Goal: Task Accomplishment & Management: Manage account settings

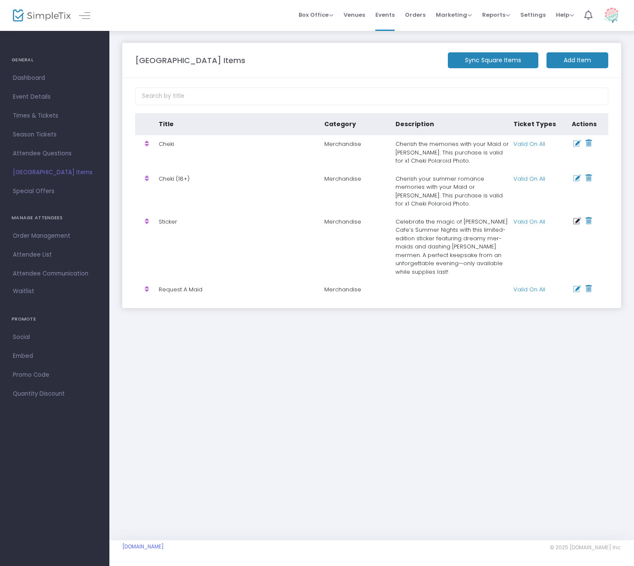
click at [576, 221] on icon at bounding box center [577, 220] width 8 height 7
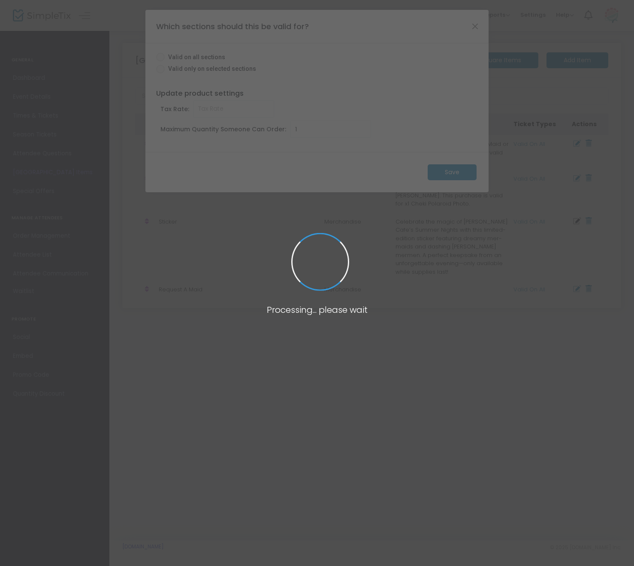
radio input "true"
type input "0.072"
type input "15"
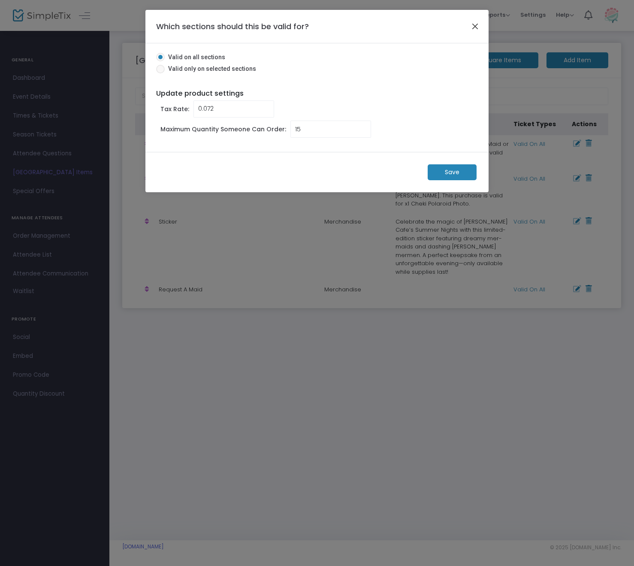
click at [474, 24] on button "Close" at bounding box center [474, 26] width 11 height 11
radio input "false"
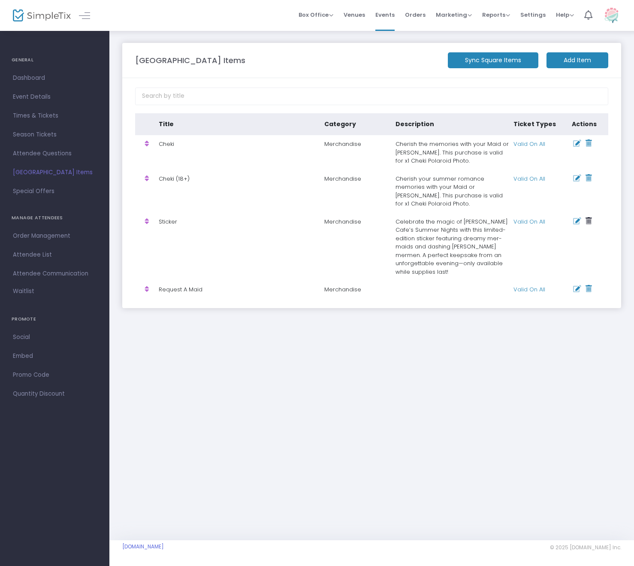
click at [589, 222] on icon at bounding box center [588, 220] width 6 height 7
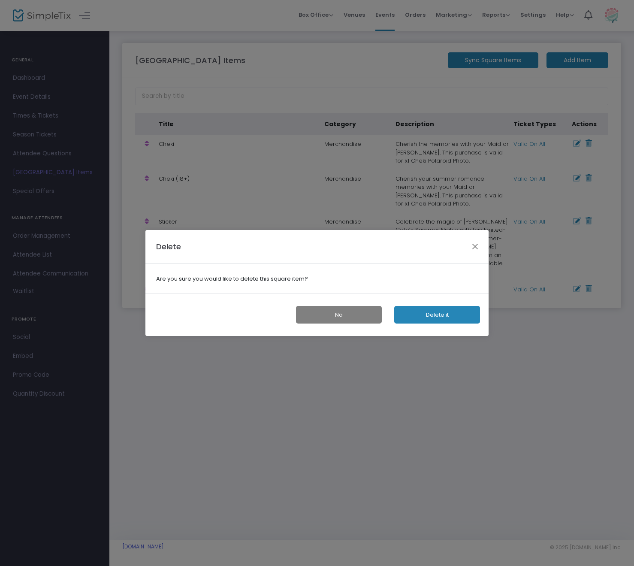
click at [437, 316] on button "Delete it" at bounding box center [437, 315] width 86 height 18
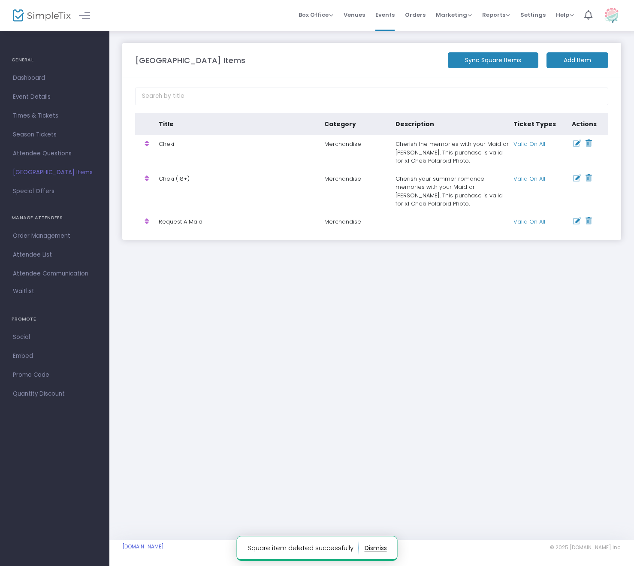
click at [574, 62] on m-button "Add Item" at bounding box center [577, 60] width 62 height 16
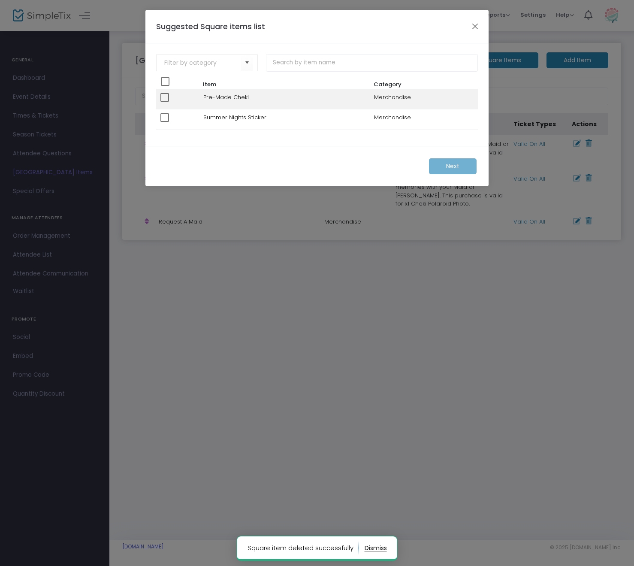
click at [220, 120] on td "Summer Nights Sticker" at bounding box center [284, 119] width 171 height 20
click at [164, 119] on span at bounding box center [164, 117] width 9 height 9
click at [164, 122] on input "checkbox" at bounding box center [164, 122] width 0 height 0
checkbox input "true"
click at [456, 163] on span "Next" at bounding box center [452, 166] width 13 height 9
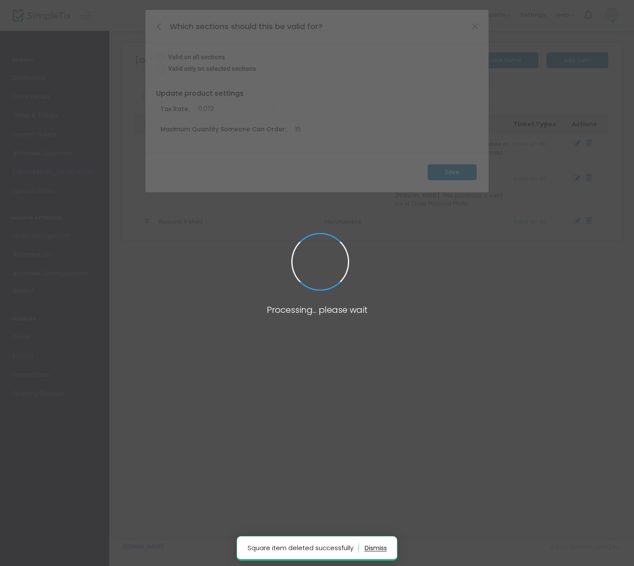
radio input "true"
type input "0.000"
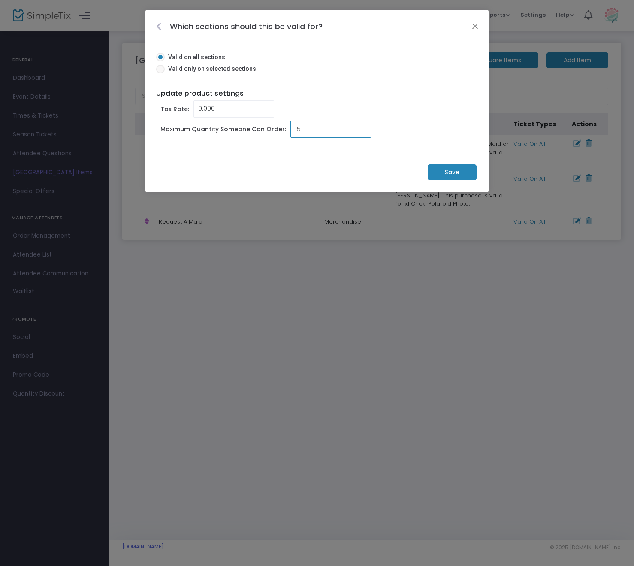
type input "15"
click at [226, 105] on input "0" at bounding box center [234, 109] width 80 height 16
type input "0.072"
click at [449, 175] on m-button "Save" at bounding box center [451, 172] width 49 height 16
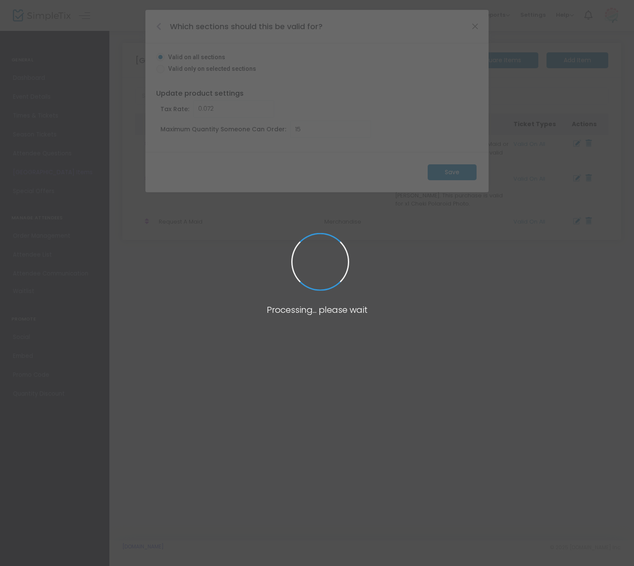
radio input "false"
type input "1"
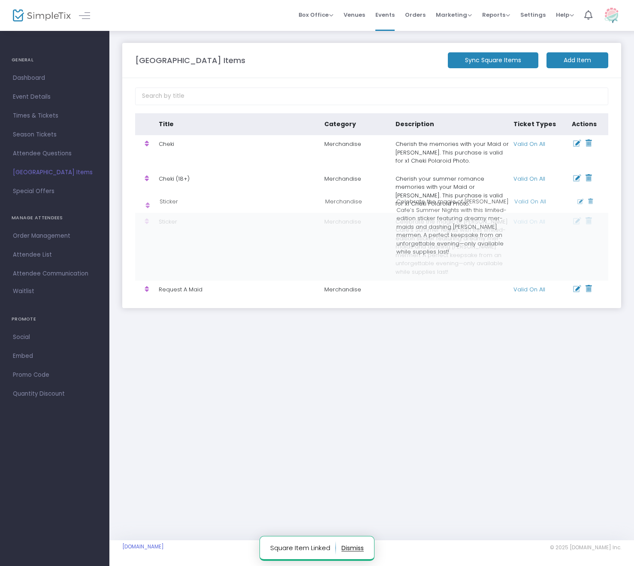
drag, startPoint x: 147, startPoint y: 239, endPoint x: 147, endPoint y: 205, distance: 34.3
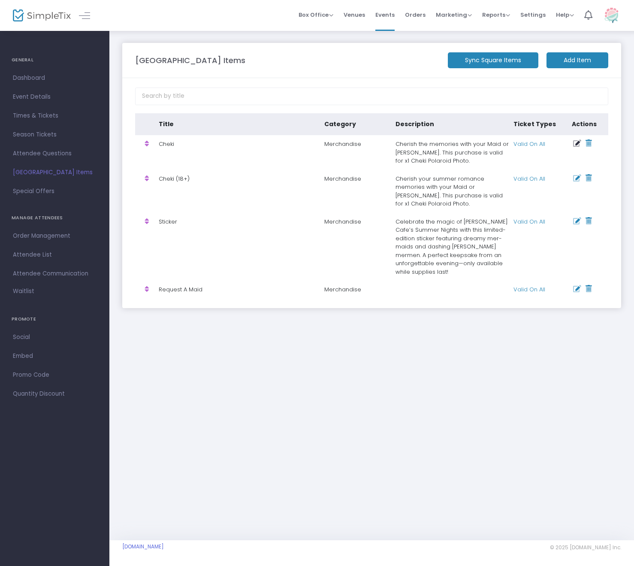
click at [578, 141] on icon at bounding box center [577, 143] width 8 height 7
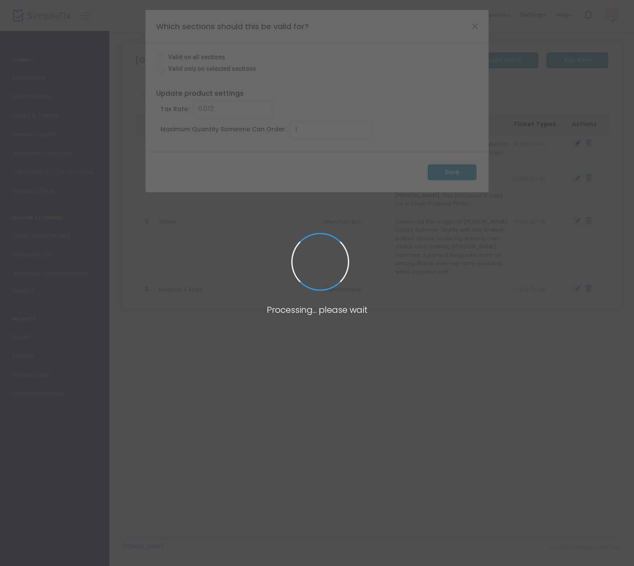
radio input "true"
type input "2"
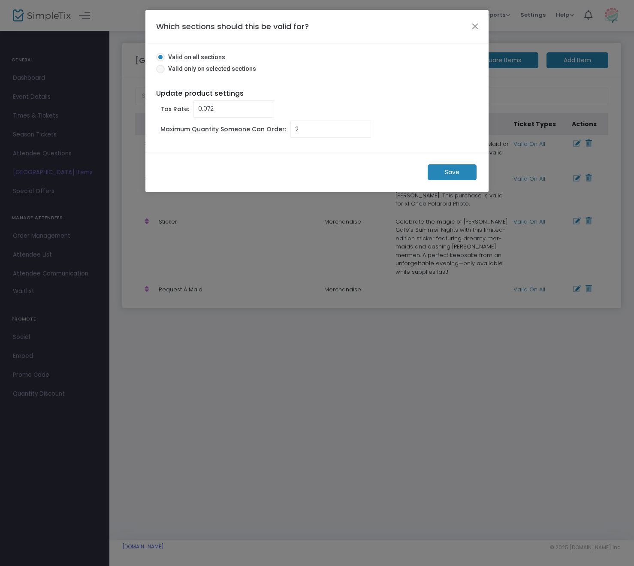
click at [225, 70] on span "Valid only on selected sections" at bounding box center [210, 68] width 91 height 9
click at [160, 73] on input "Valid only on selected sections" at bounding box center [160, 73] width 0 height 0
radio input "true"
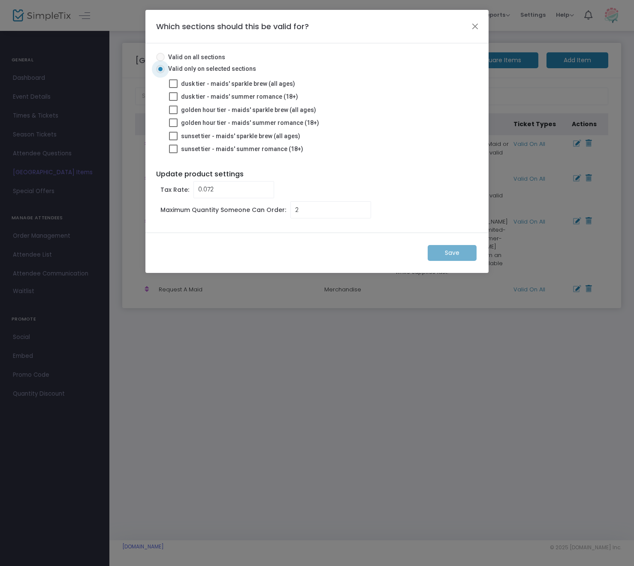
click at [228, 84] on span "dusk tier - maids' sparkle brew (all ages)" at bounding box center [238, 83] width 114 height 7
click at [173, 88] on input "dusk tier - maids' sparkle brew (all ages)" at bounding box center [173, 88] width 0 height 0
checkbox input "true"
click at [230, 109] on span "golden hour tier - maids' sparkle brew (all ages)" at bounding box center [248, 109] width 135 height 7
click at [173, 114] on input "golden hour tier - maids' sparkle brew (all ages)" at bounding box center [173, 114] width 0 height 0
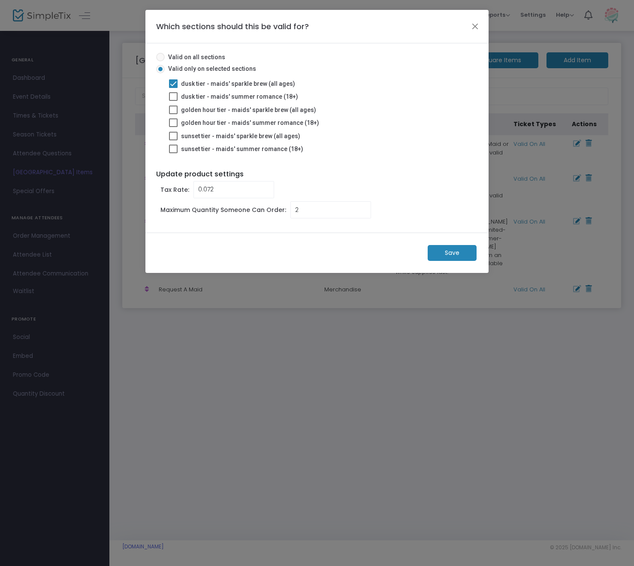
checkbox input "true"
click at [230, 134] on span "sunset tier - maids' sparkle brew (all ages)" at bounding box center [240, 135] width 119 height 7
click at [173, 140] on input "sunset tier - maids' sparkle brew (all ages)" at bounding box center [173, 140] width 0 height 0
checkbox input "true"
click at [464, 248] on m-button "Save" at bounding box center [451, 253] width 49 height 16
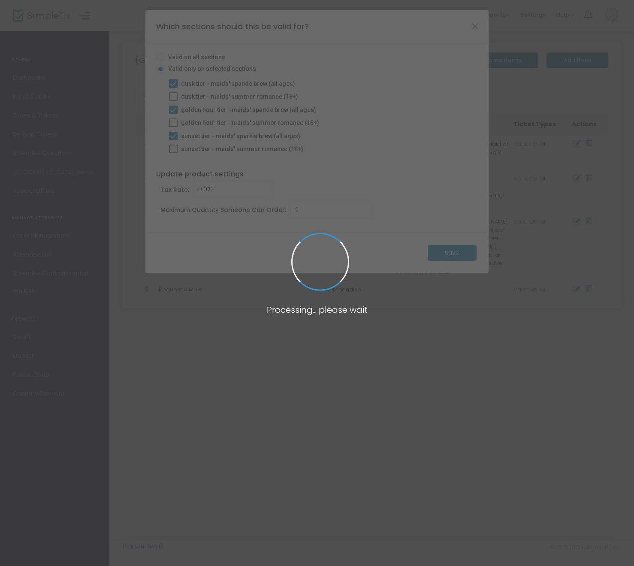
radio input "false"
type input "1"
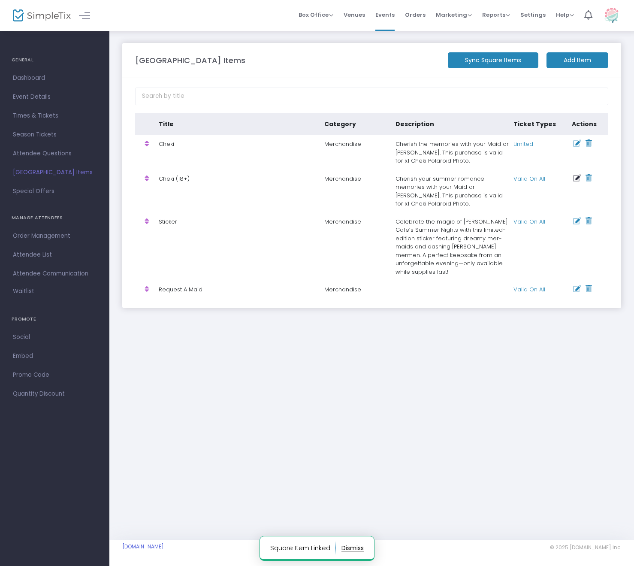
click at [578, 181] on icon at bounding box center [577, 178] width 8 height 7
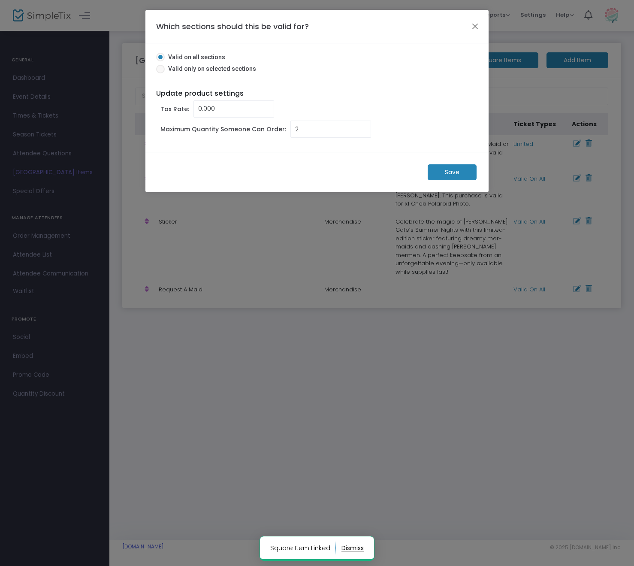
click at [224, 68] on span "Valid only on selected sections" at bounding box center [210, 68] width 91 height 9
click at [160, 73] on input "Valid only on selected sections" at bounding box center [160, 73] width 0 height 0
radio input "true"
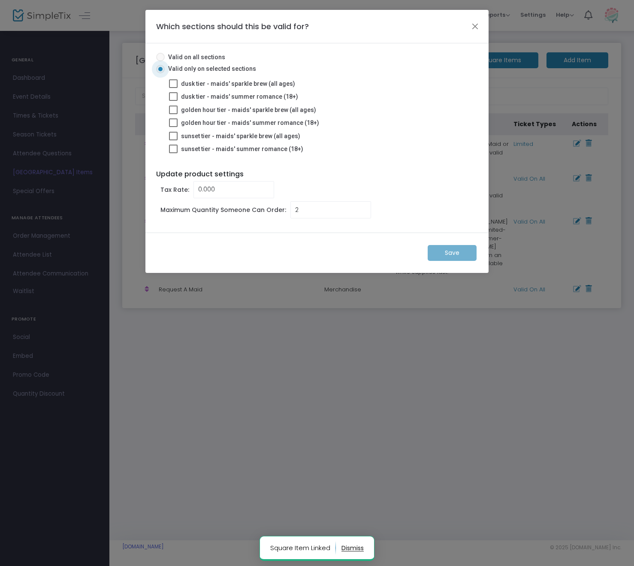
click at [224, 94] on span "dusk tier - maids' summer romance (18+)" at bounding box center [239, 96] width 117 height 7
click at [173, 101] on input "dusk tier - maids' summer romance (18+)" at bounding box center [173, 101] width 0 height 0
checkbox input "true"
click at [226, 119] on span "golden hour tier - maids' summer romance (18+)" at bounding box center [250, 122] width 138 height 7
click at [173, 127] on input "golden hour tier - maids' summer romance (18+)" at bounding box center [173, 127] width 0 height 0
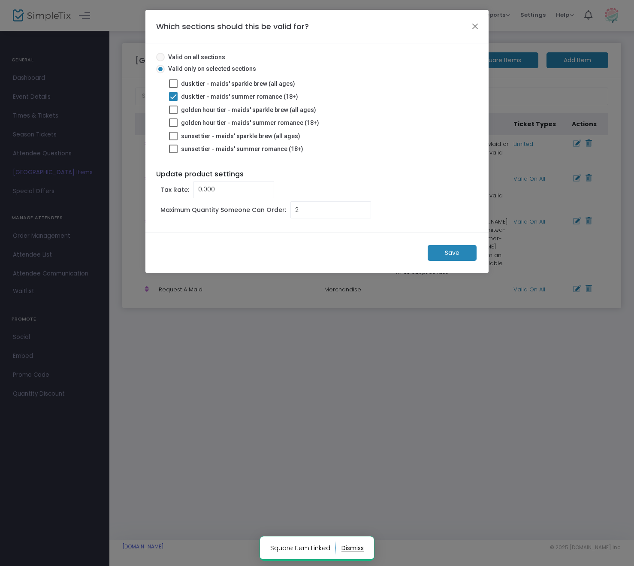
checkbox input "true"
click at [238, 149] on span "sunset tier - maids' summer romance (18+)" at bounding box center [242, 148] width 122 height 7
click at [173, 153] on input "sunset tier - maids' summer romance (18+)" at bounding box center [173, 153] width 0 height 0
checkbox input "true"
click at [461, 252] on m-button "Save" at bounding box center [451, 253] width 49 height 16
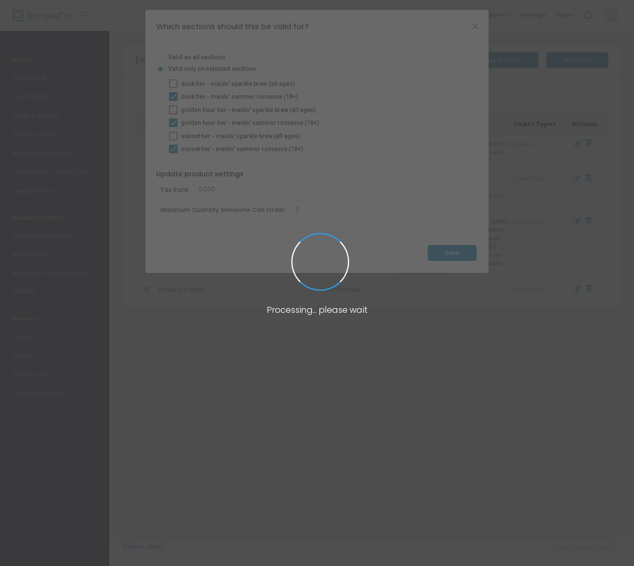
radio input "false"
type input "1"
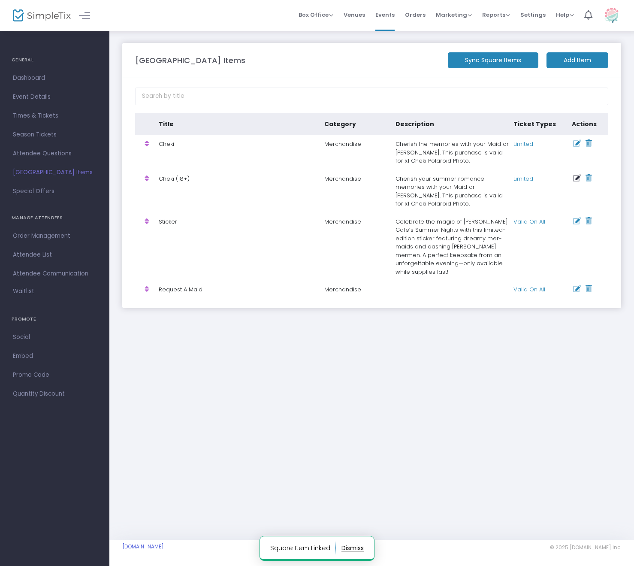
click at [574, 178] on icon at bounding box center [577, 178] width 8 height 7
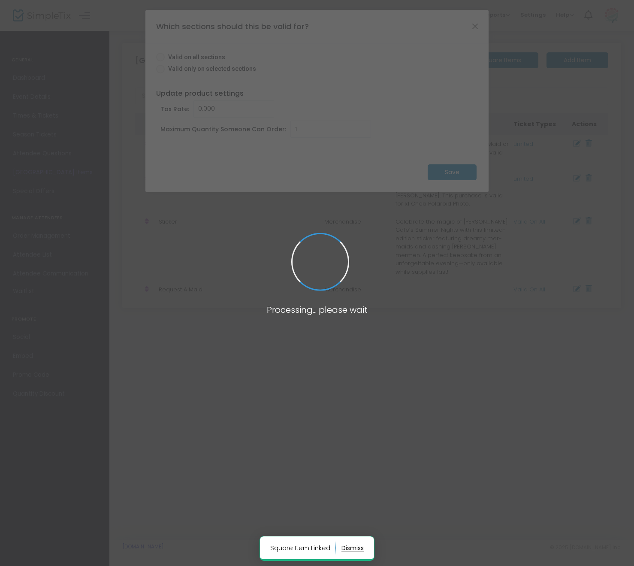
radio input "true"
type input "2"
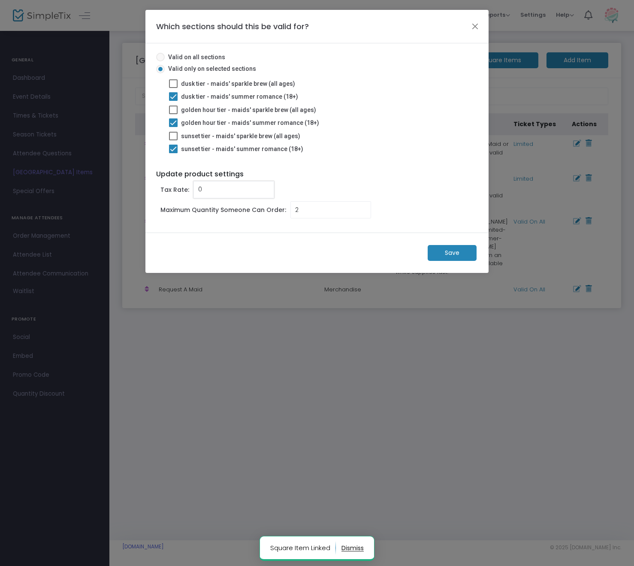
click at [216, 187] on input "0" at bounding box center [234, 189] width 80 height 16
type input "0.072"
click at [445, 263] on div "Save" at bounding box center [316, 252] width 343 height 41
click at [449, 251] on m-button "Save" at bounding box center [451, 253] width 49 height 16
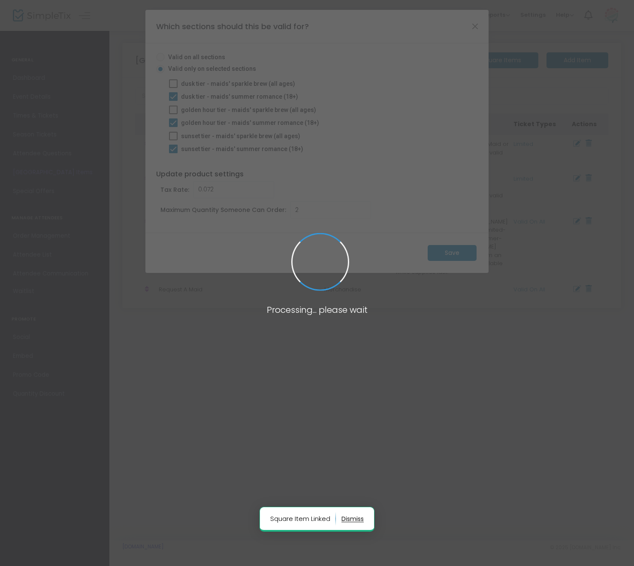
radio input "false"
type input "1"
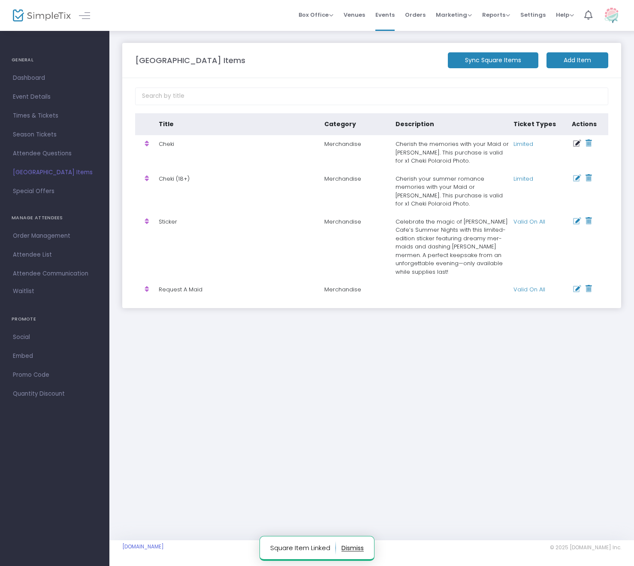
click at [575, 143] on icon at bounding box center [577, 143] width 8 height 7
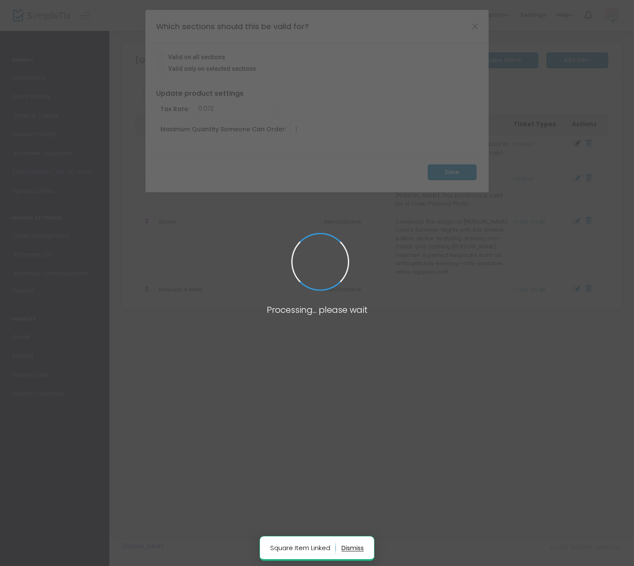
radio input "true"
type input "2"
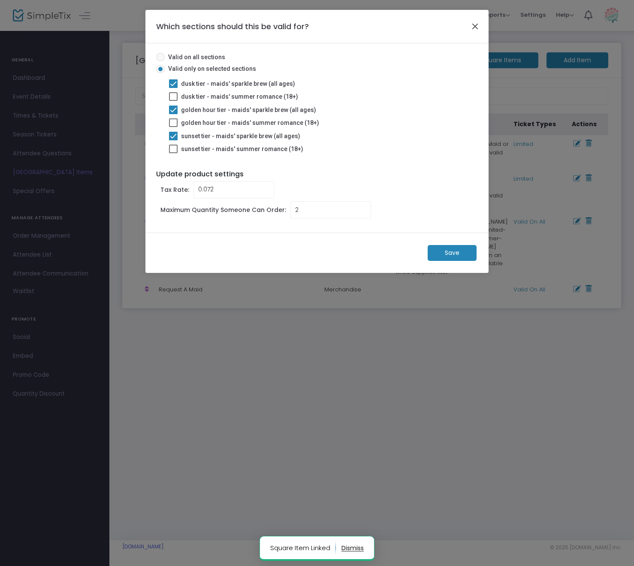
click at [471, 28] on button "Close" at bounding box center [474, 26] width 11 height 11
radio input "false"
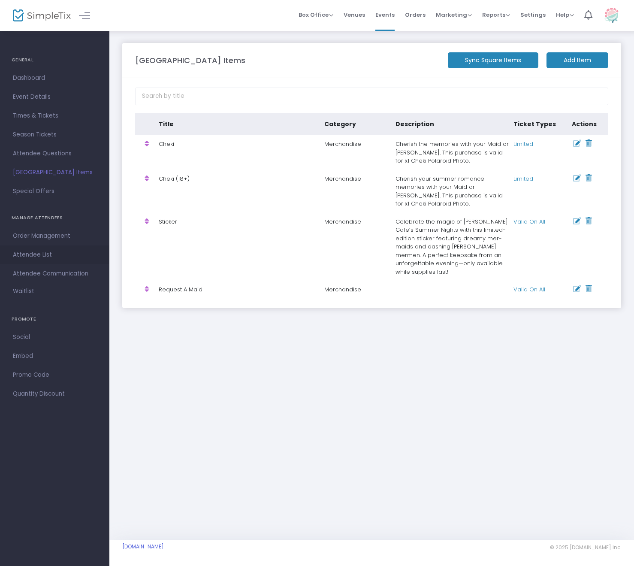
click at [41, 250] on span "Attendee List" at bounding box center [55, 254] width 84 height 11
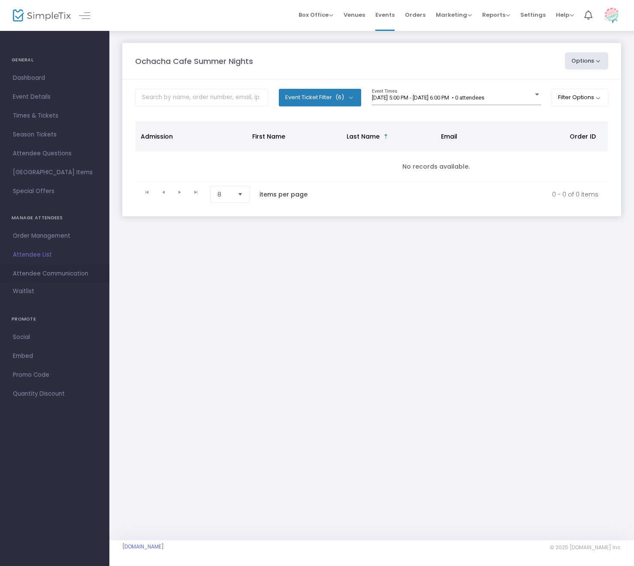
click at [53, 271] on span "Attendee Communication" at bounding box center [55, 273] width 84 height 11
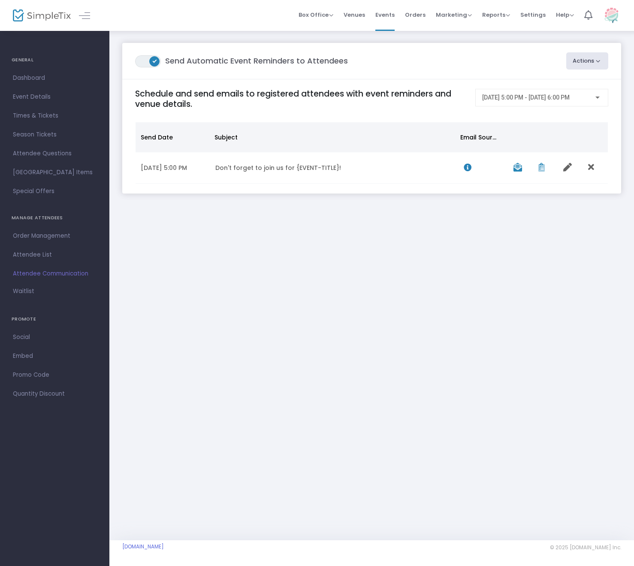
click at [61, 239] on span "Order Management" at bounding box center [55, 235] width 84 height 11
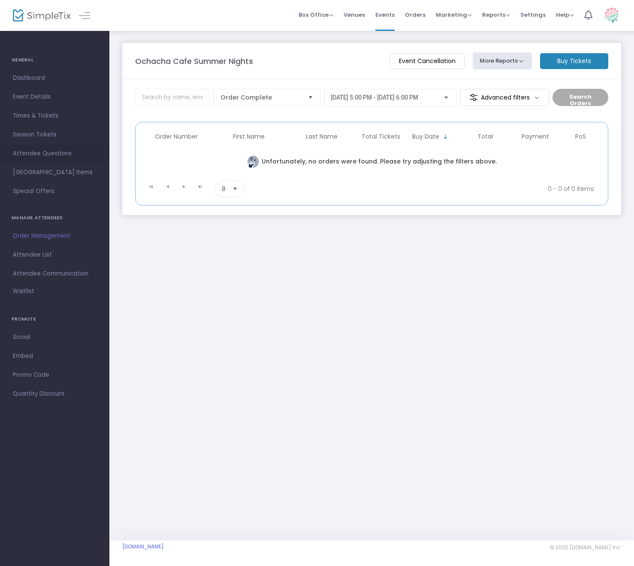
click at [45, 146] on link "Attendee Questions" at bounding box center [54, 153] width 109 height 19
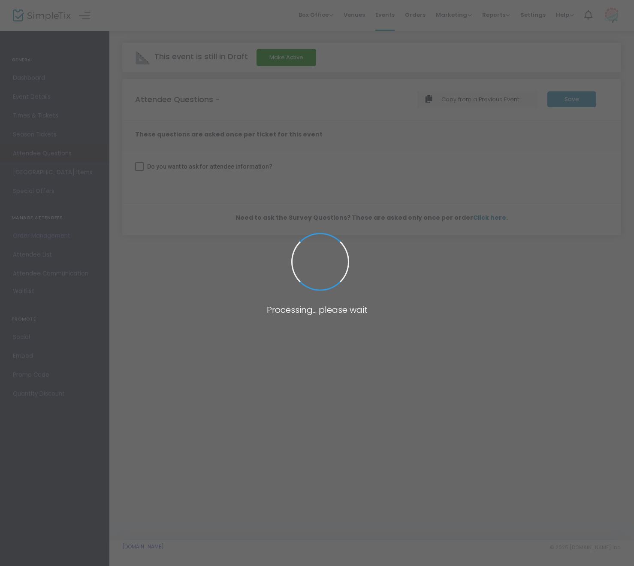
checkbox input "true"
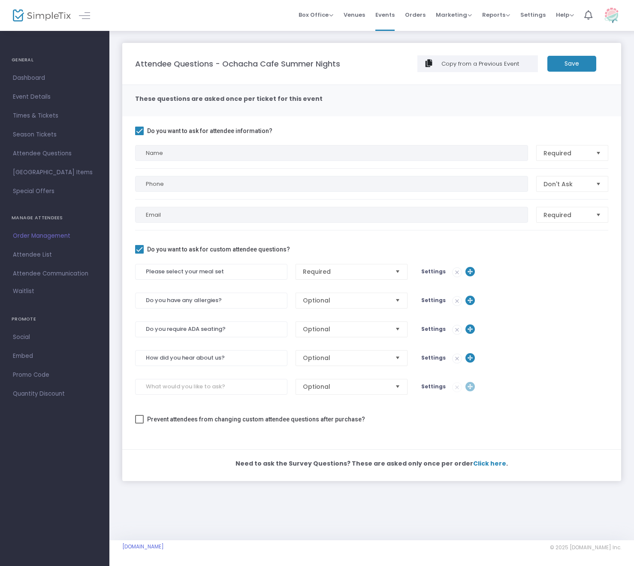
click at [436, 297] on span "Settings" at bounding box center [433, 299] width 24 height 7
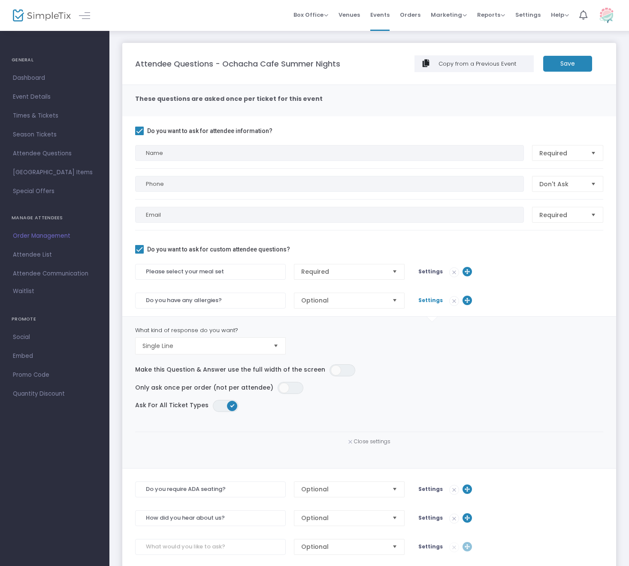
click at [436, 297] on span "Settings" at bounding box center [430, 299] width 24 height 7
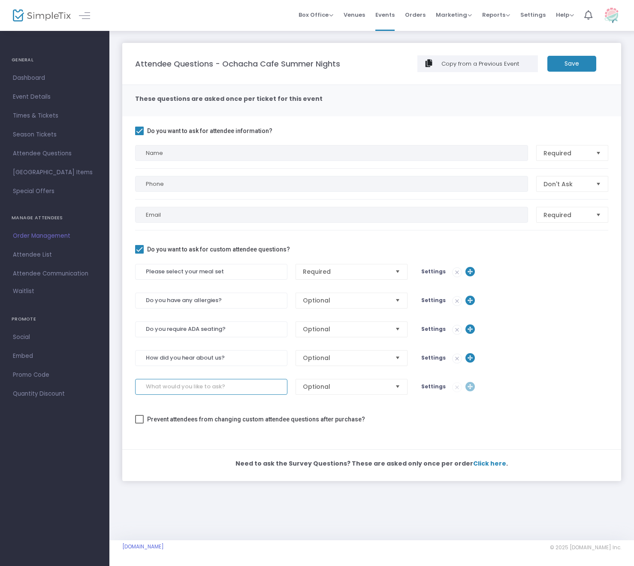
click at [164, 388] on input at bounding box center [211, 387] width 152 height 16
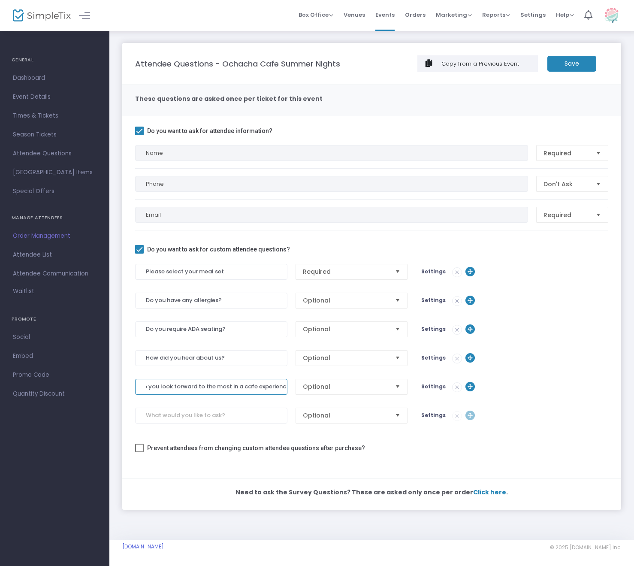
scroll to position [0, 26]
type input "What do you look forward to the most in a cafe experience?"
click at [431, 385] on span "Settings" at bounding box center [433, 385] width 24 height 7
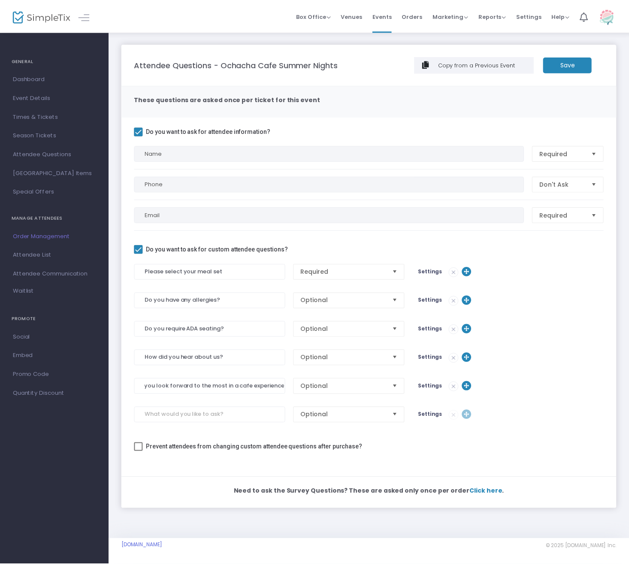
scroll to position [0, 0]
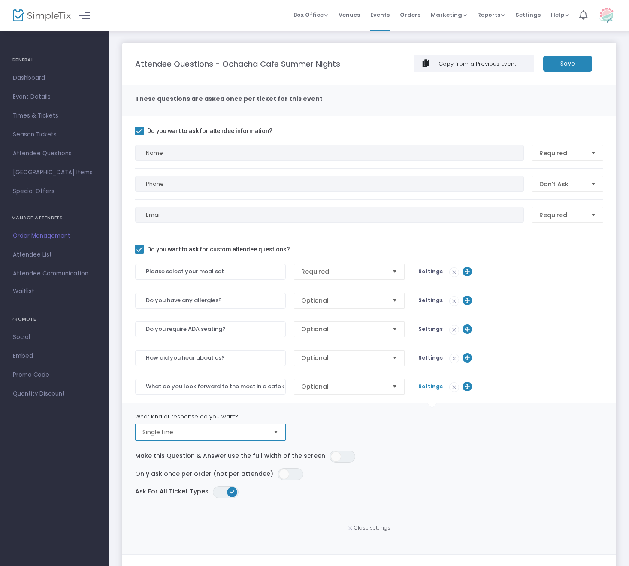
click at [263, 433] on span "Single Line" at bounding box center [204, 431] width 124 height 9
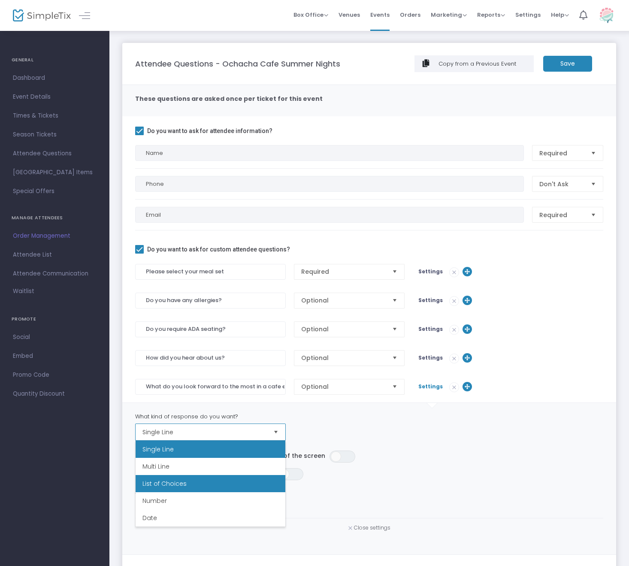
click at [220, 479] on li "List of Choices" at bounding box center [210, 483] width 150 height 17
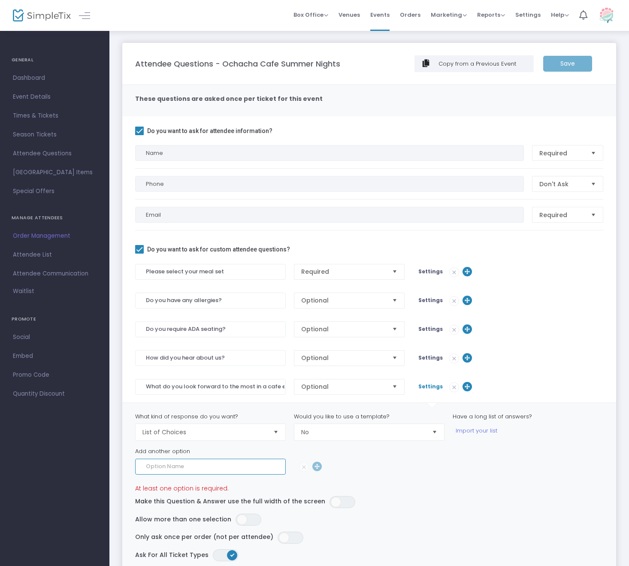
click at [217, 463] on input at bounding box center [210, 466] width 150 height 16
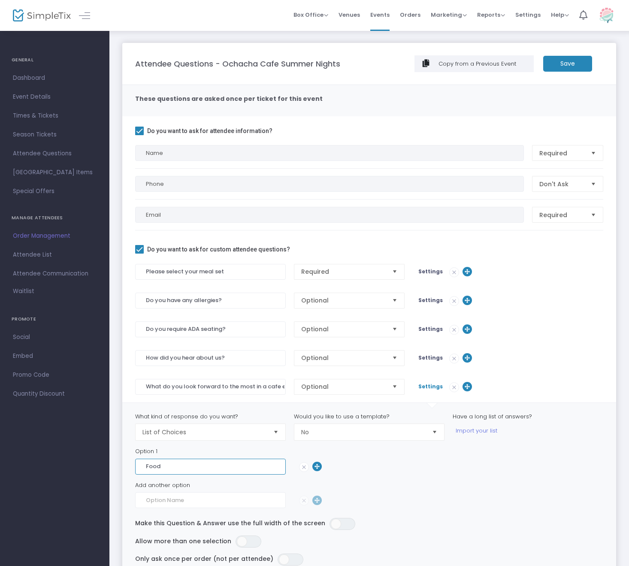
type input "Food"
click at [204, 494] on input at bounding box center [210, 500] width 150 height 16
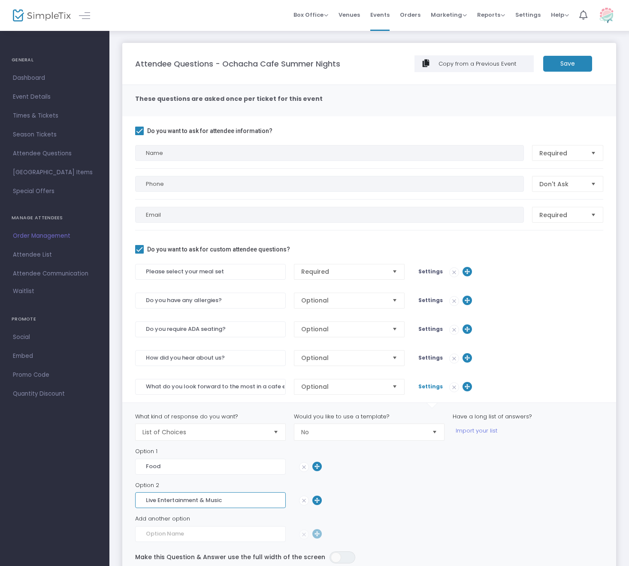
type input "Live Entertainment & Music"
click at [177, 533] on input at bounding box center [210, 534] width 150 height 16
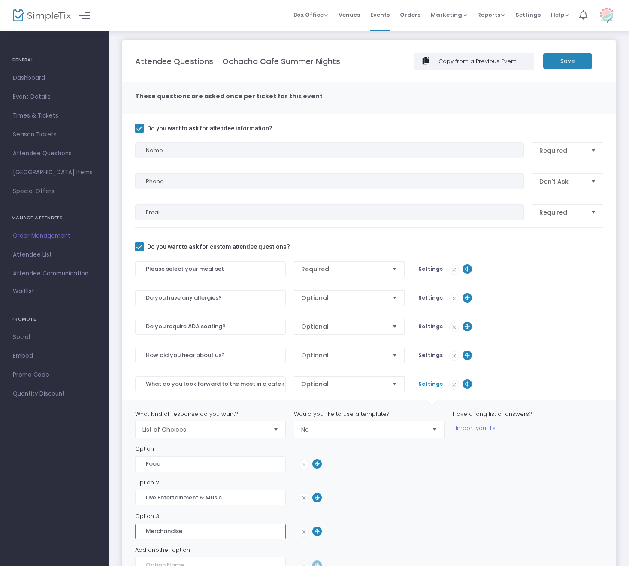
scroll to position [43, 0]
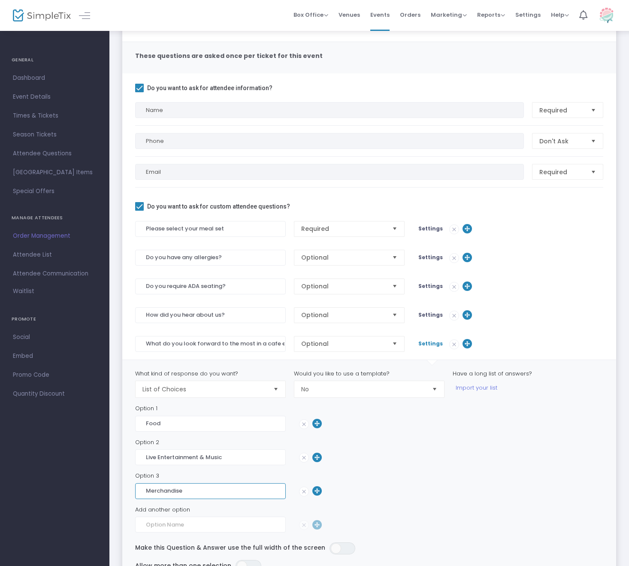
type input "Merchandise"
click at [183, 527] on input at bounding box center [210, 524] width 150 height 16
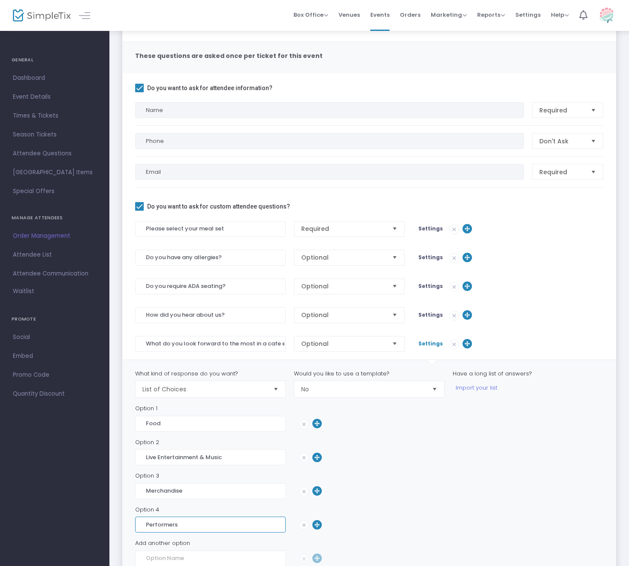
scroll to position [129, 0]
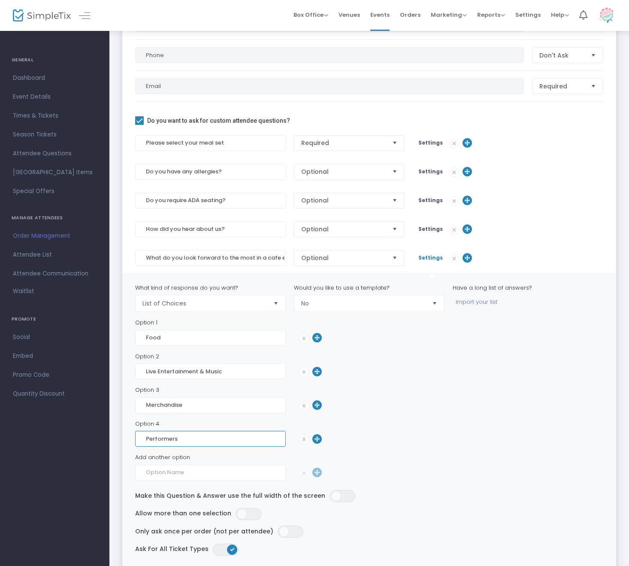
type input "Performers"
click at [427, 448] on div at bounding box center [369, 449] width 468 height 6
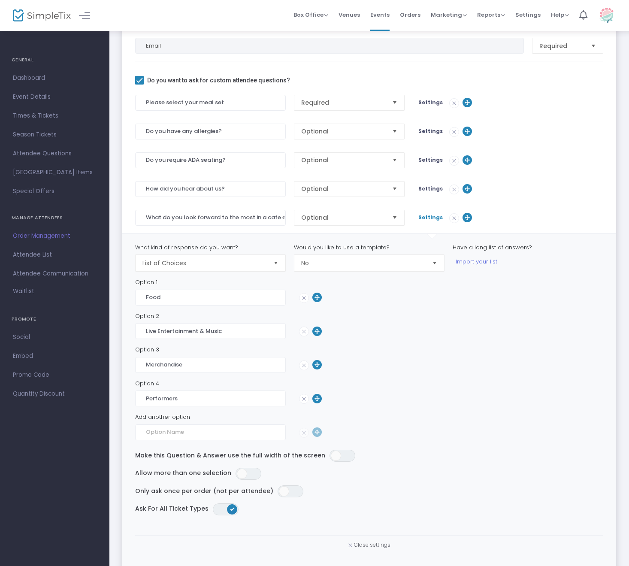
scroll to position [214, 0]
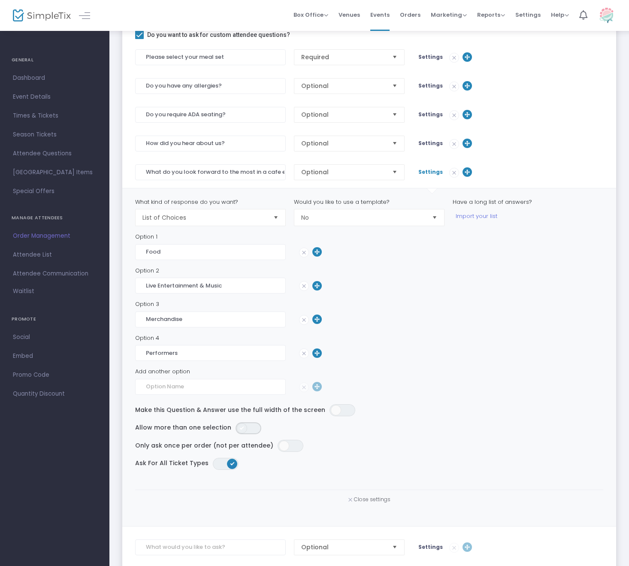
click at [249, 427] on span "ON OFF" at bounding box center [248, 428] width 26 height 12
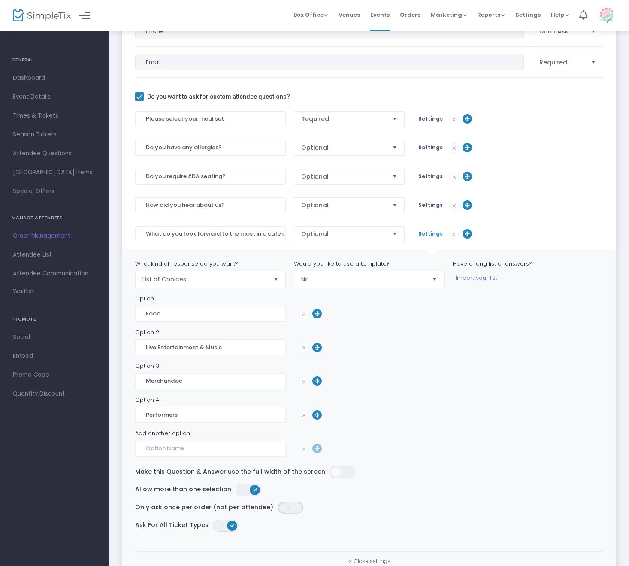
scroll to position [86, 0]
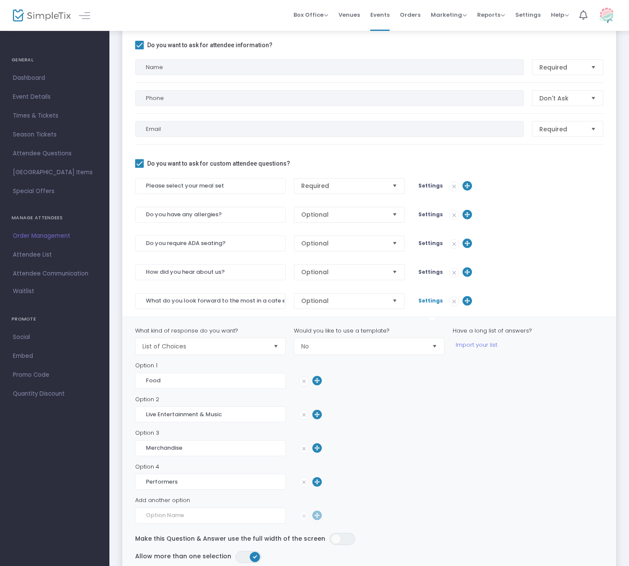
click at [568, 293] on div "What do you look forward to the most in a cafe experience? Optional Settings" at bounding box center [369, 301] width 476 height 16
click at [418, 239] on span "Settings" at bounding box center [430, 242] width 24 height 7
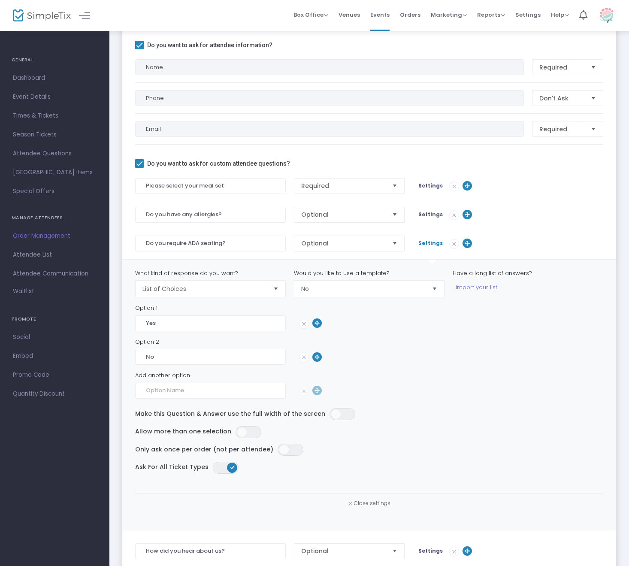
click at [419, 240] on span "Settings" at bounding box center [430, 242] width 24 height 7
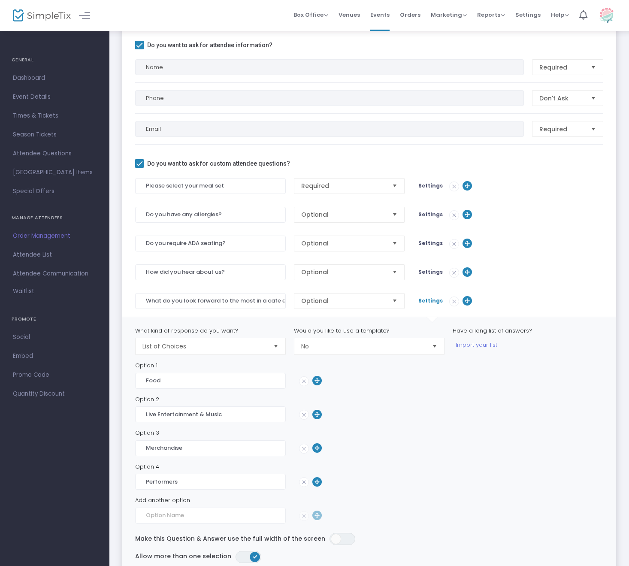
click at [429, 271] on span "Settings" at bounding box center [430, 271] width 24 height 7
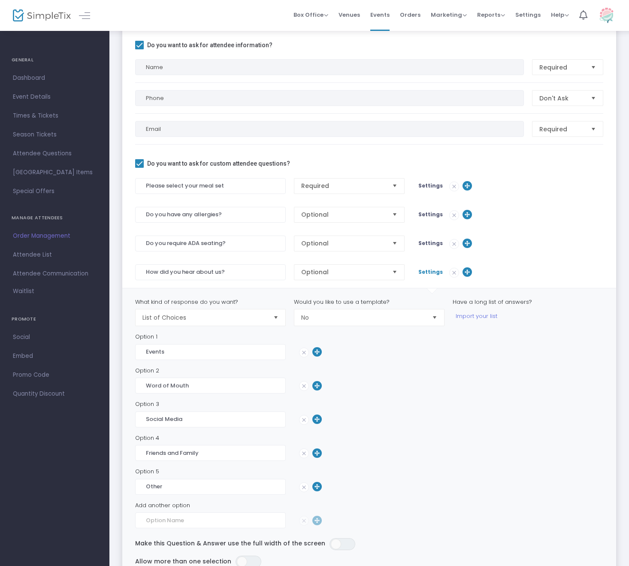
click at [429, 271] on span "Settings" at bounding box center [430, 271] width 24 height 7
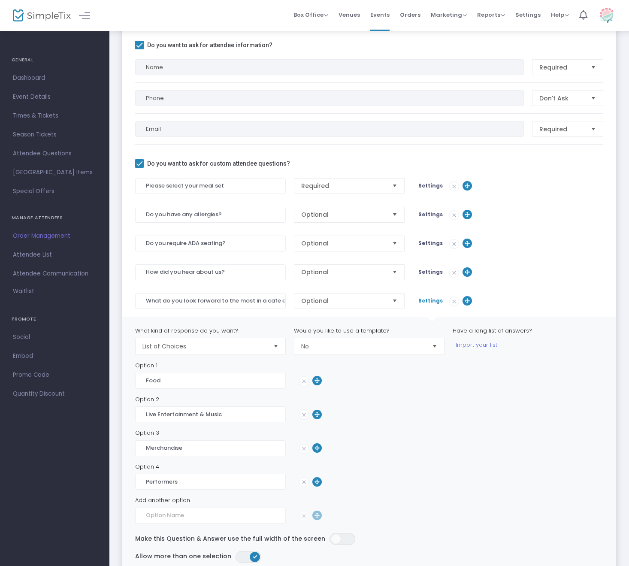
click at [419, 187] on span "Settings" at bounding box center [430, 185] width 24 height 7
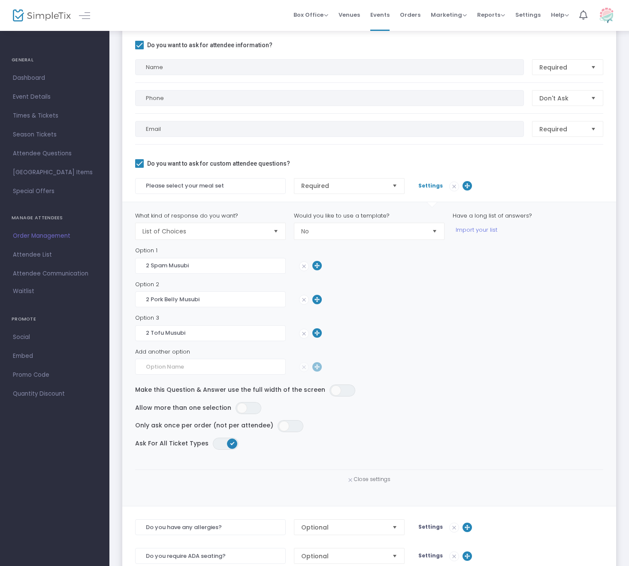
click at [242, 420] on label "Only ask once per order (not per attendee)" at bounding box center [204, 425] width 138 height 18
click at [243, 412] on span "ON OFF" at bounding box center [248, 408] width 26 height 12
click at [244, 409] on span "ON OFF" at bounding box center [248, 408] width 26 height 12
click at [245, 225] on span "List of Choices" at bounding box center [204, 231] width 131 height 16
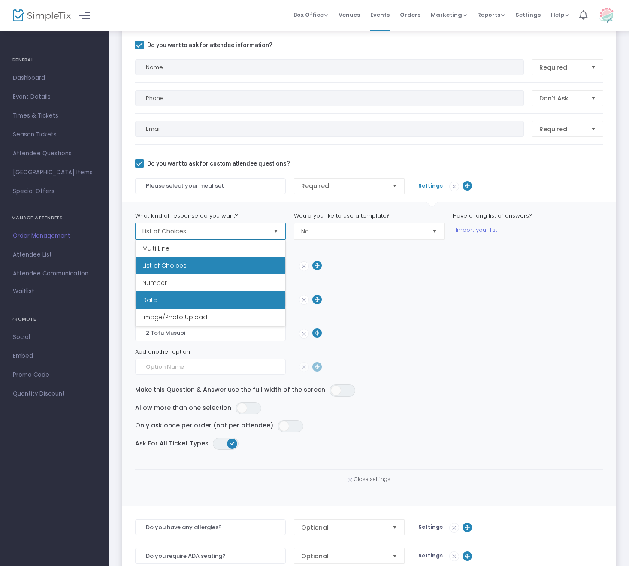
scroll to position [0, 0]
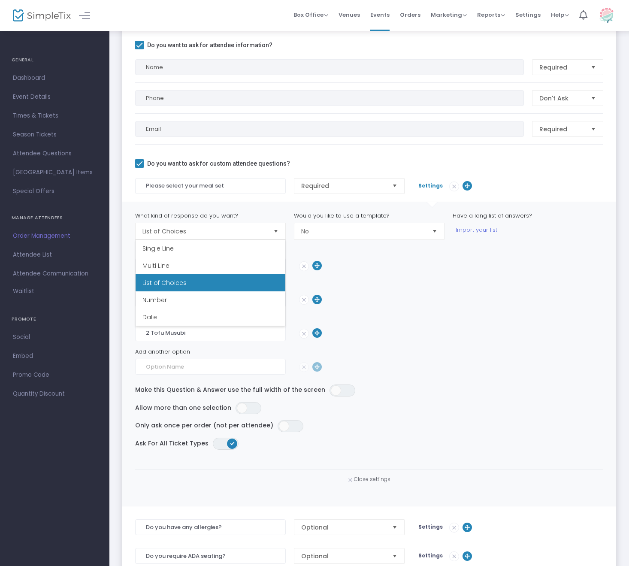
click at [355, 249] on div "Option 1" at bounding box center [369, 250] width 468 height 9
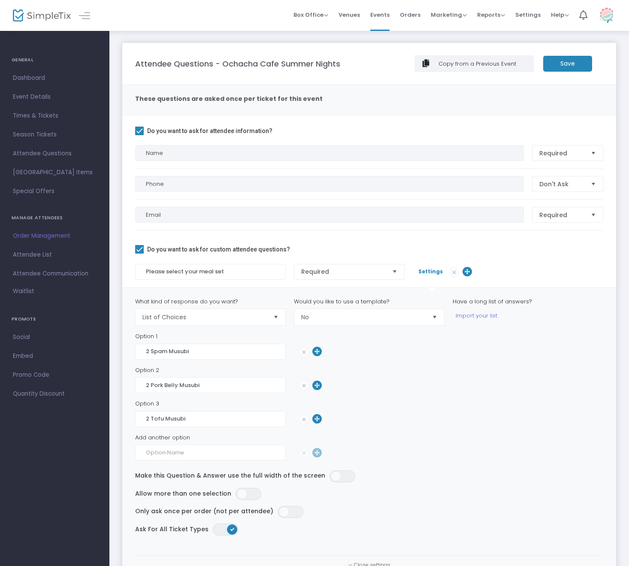
click at [563, 65] on m-button "Save" at bounding box center [567, 64] width 49 height 16
